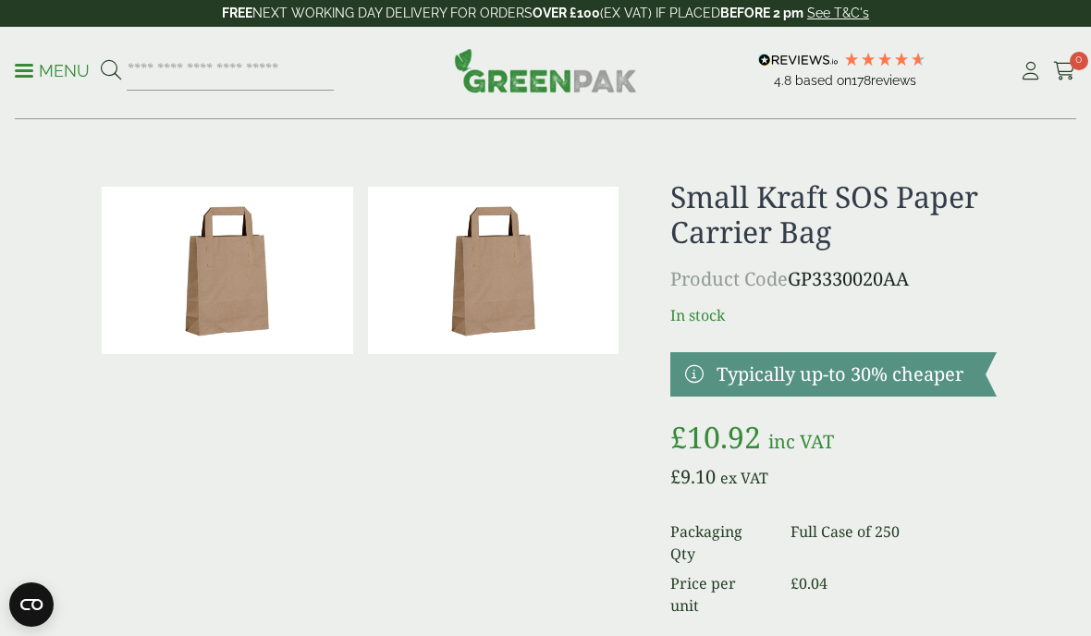
click at [35, 74] on p "Menu" at bounding box center [52, 71] width 75 height 22
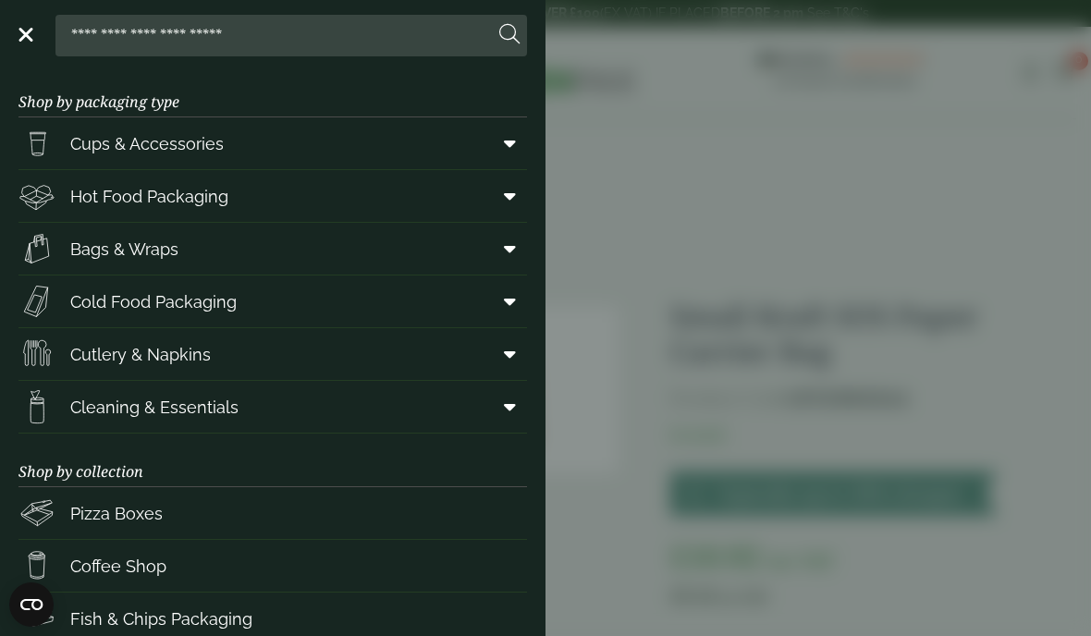
click at [149, 262] on span "Bags & Wraps" at bounding box center [98, 248] width 160 height 37
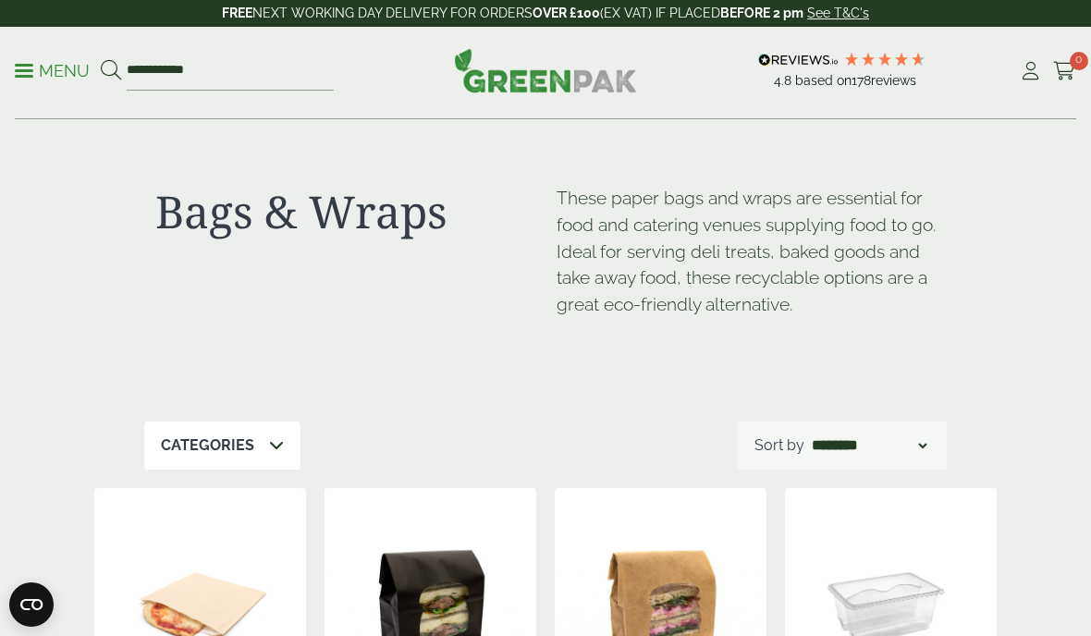
click at [263, 445] on div "Categories" at bounding box center [222, 446] width 156 height 48
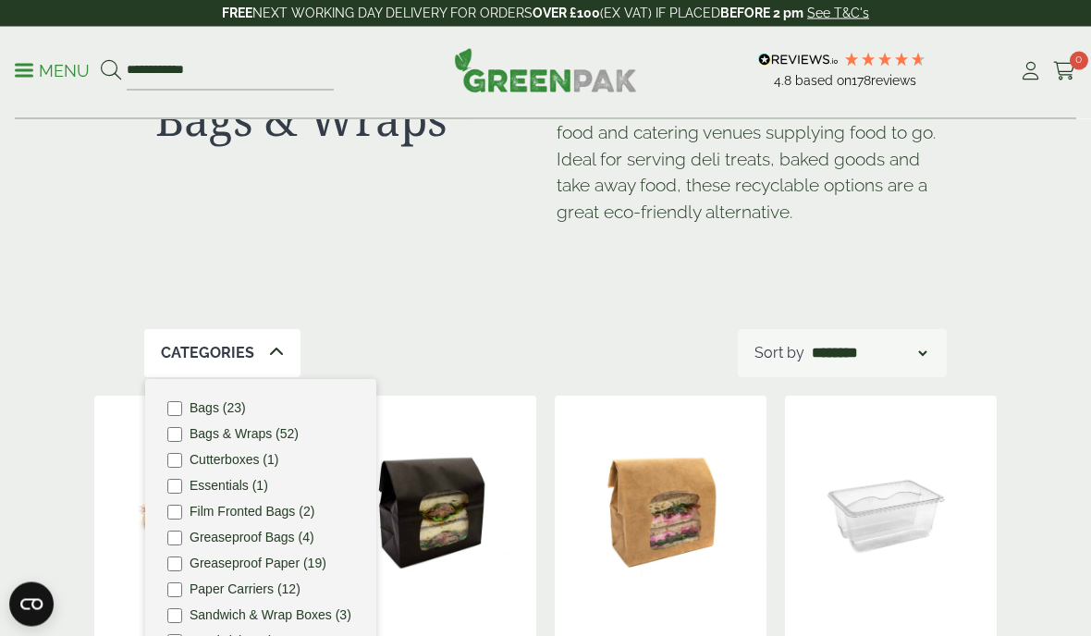
scroll to position [92, 0]
click at [217, 583] on label "Paper Carriers (12)" at bounding box center [245, 589] width 111 height 13
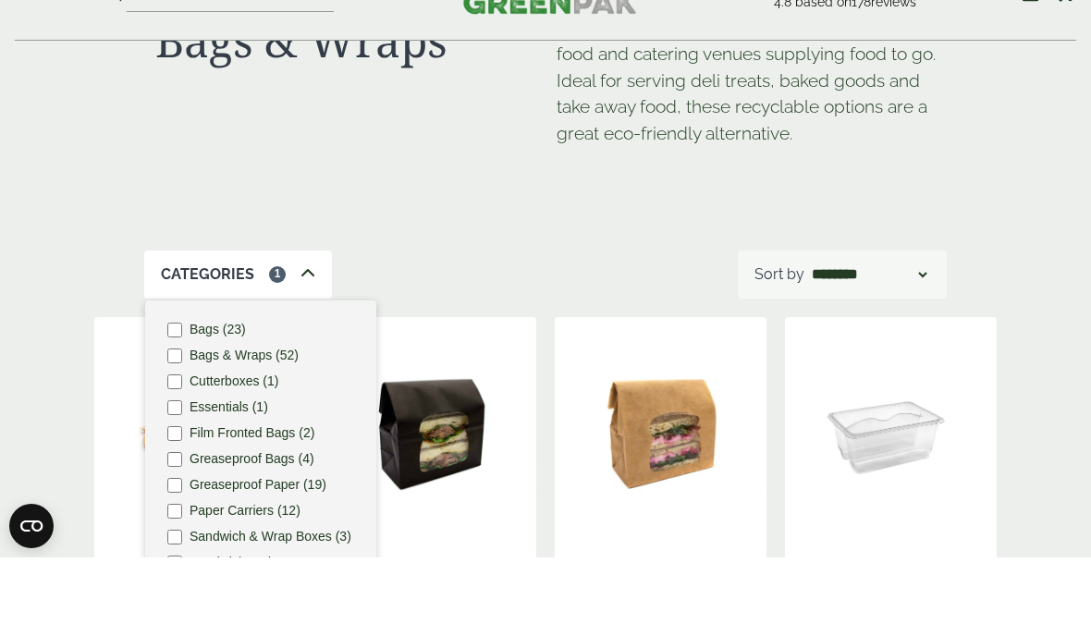
scroll to position [171, 0]
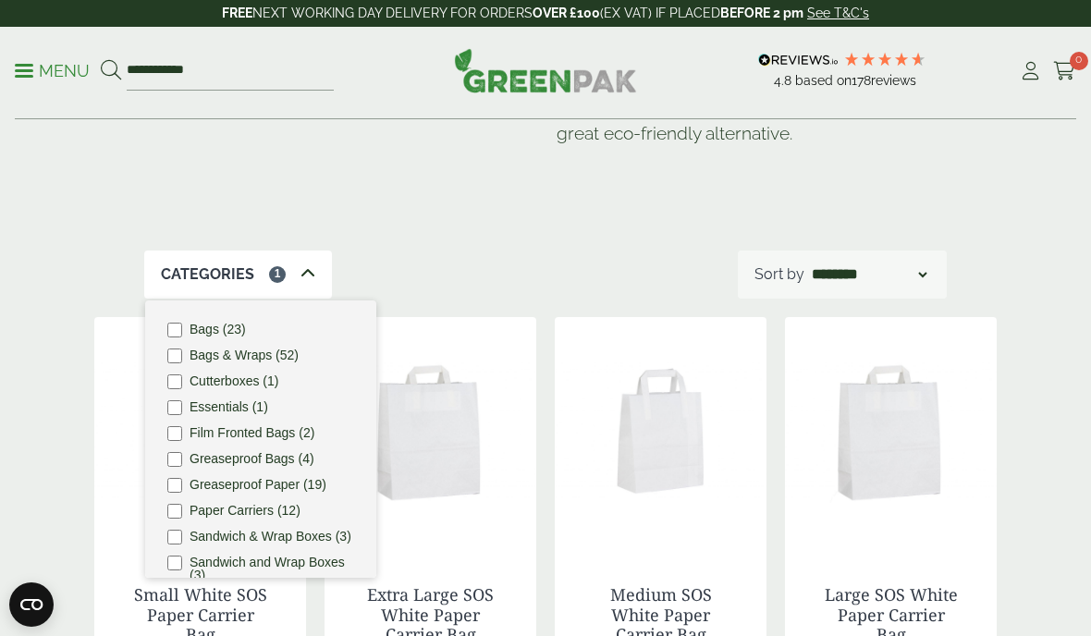
click at [309, 266] on icon at bounding box center [308, 273] width 15 height 15
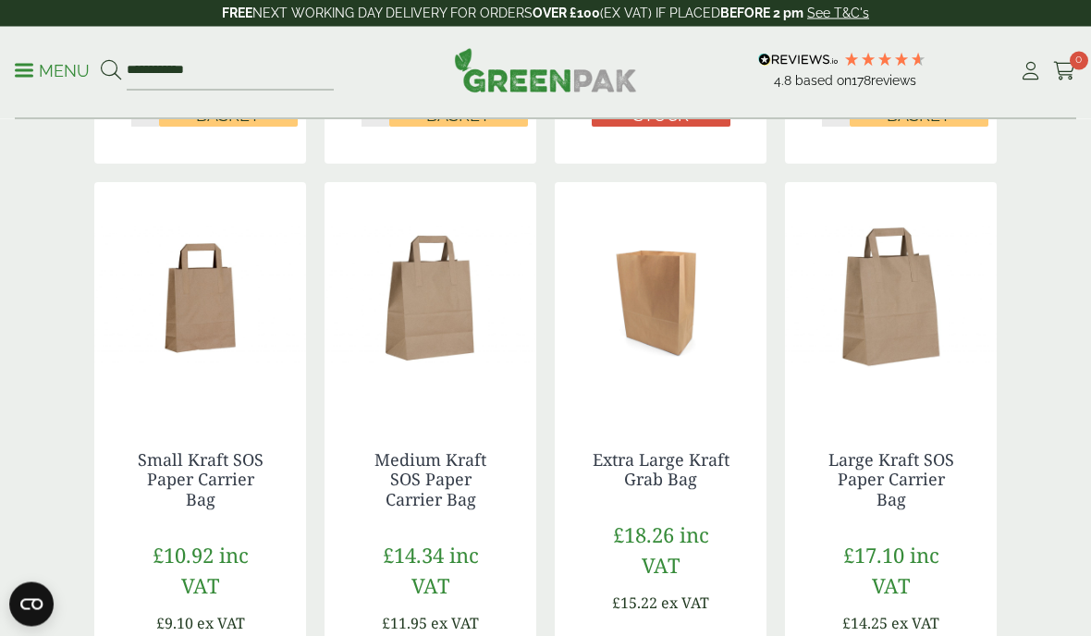
scroll to position [969, 0]
click at [1083, 193] on div "Bags & Wraps These paper bags and wraps are essential for food and catering ven…" at bounding box center [545, 375] width 1091 height 2448
